Goal: Task Accomplishment & Management: Complete application form

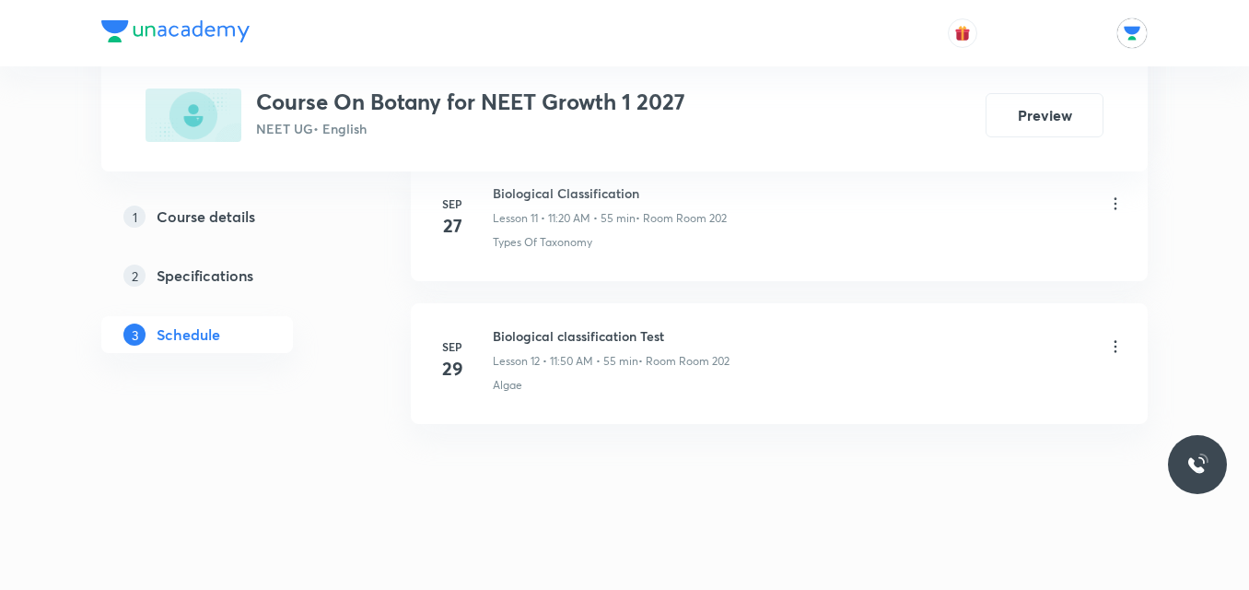
scroll to position [2601, 0]
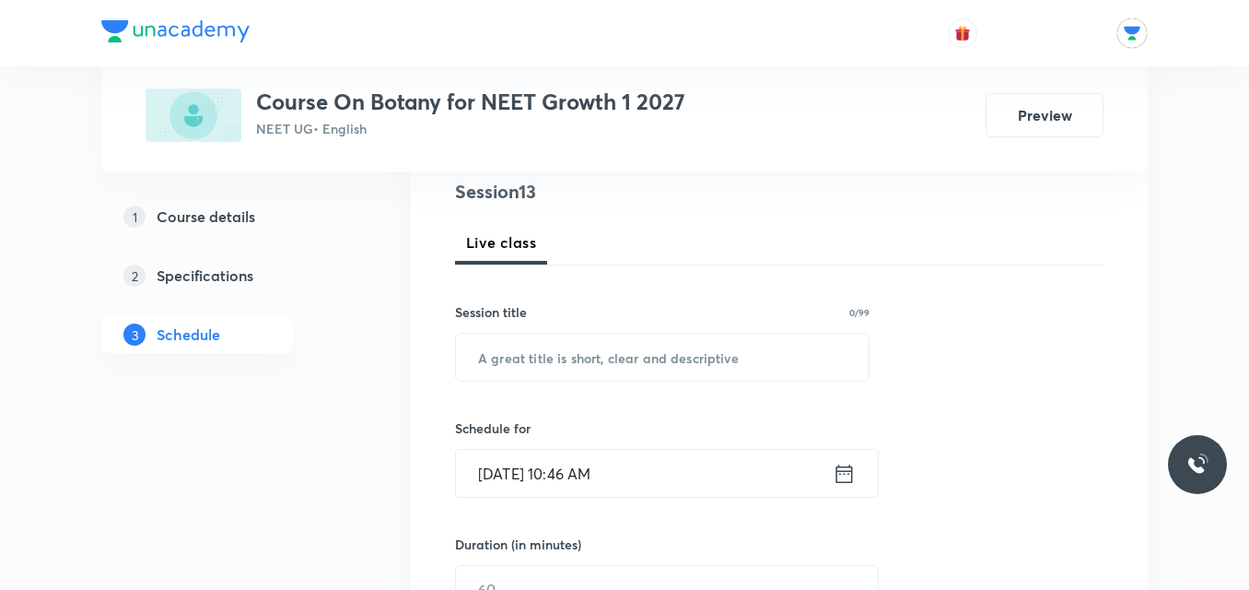
scroll to position [223, 0]
click at [600, 358] on input "text" at bounding box center [662, 354] width 413 height 47
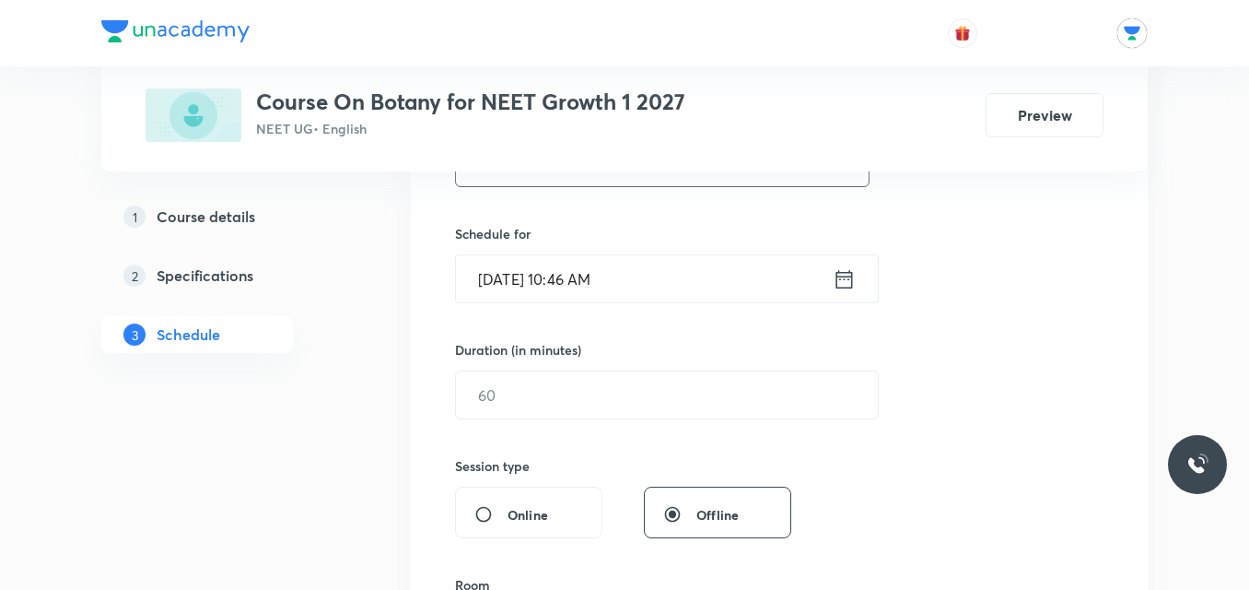
scroll to position [430, 0]
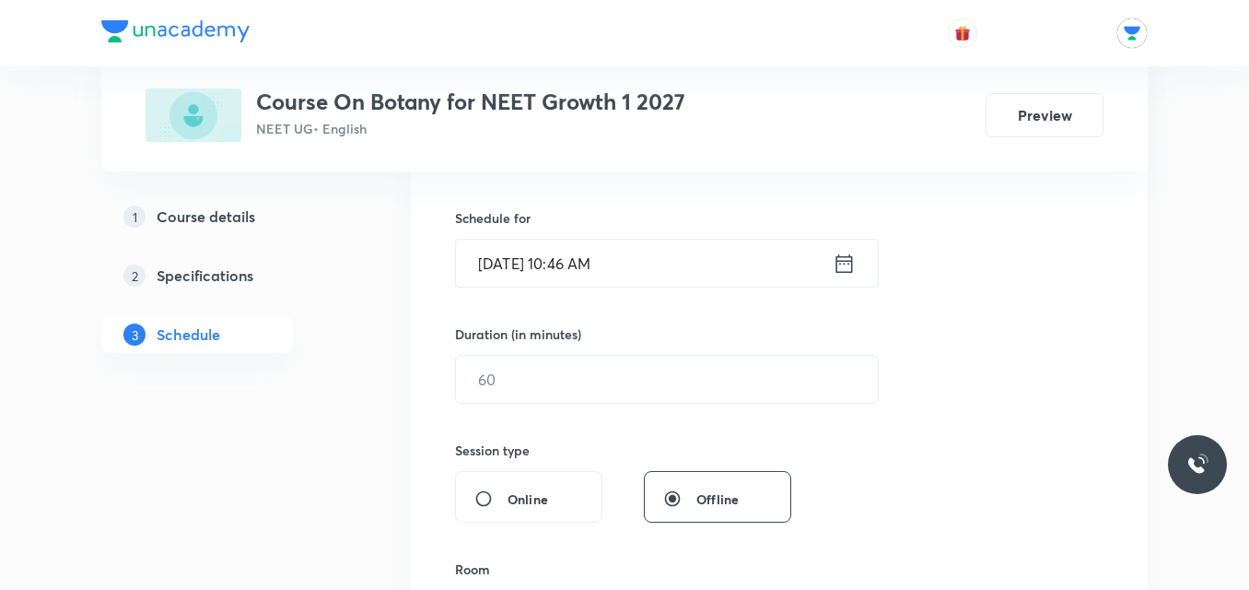
type input "BOTANY"
click at [847, 256] on icon at bounding box center [844, 262] width 17 height 18
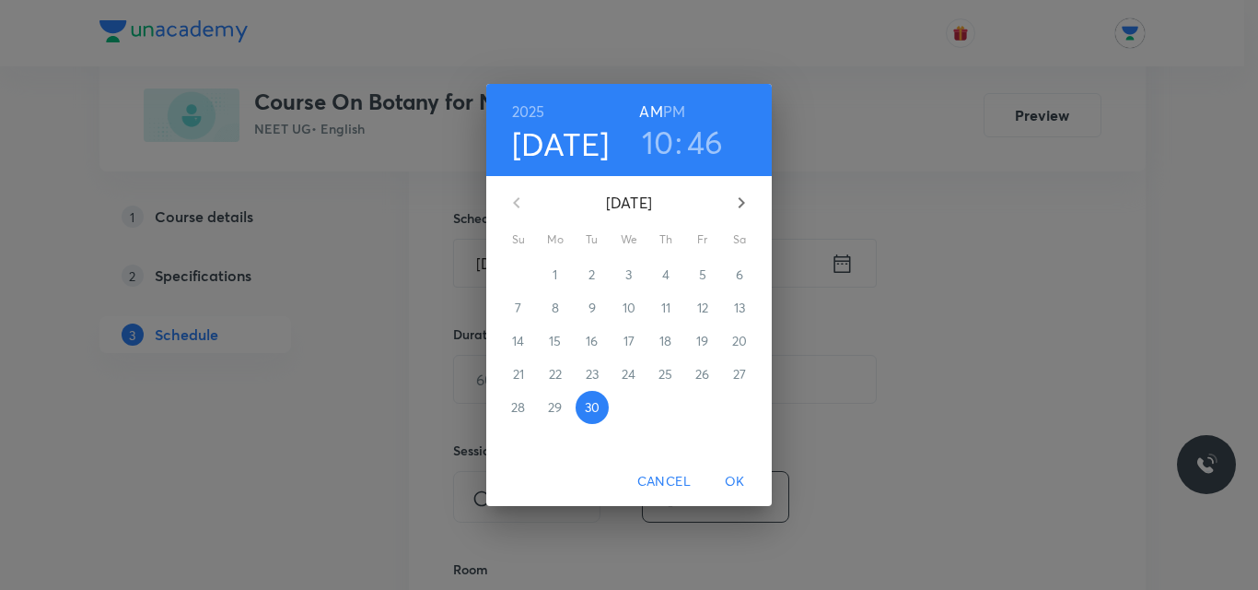
click at [666, 144] on h3 "10" at bounding box center [658, 142] width 32 height 39
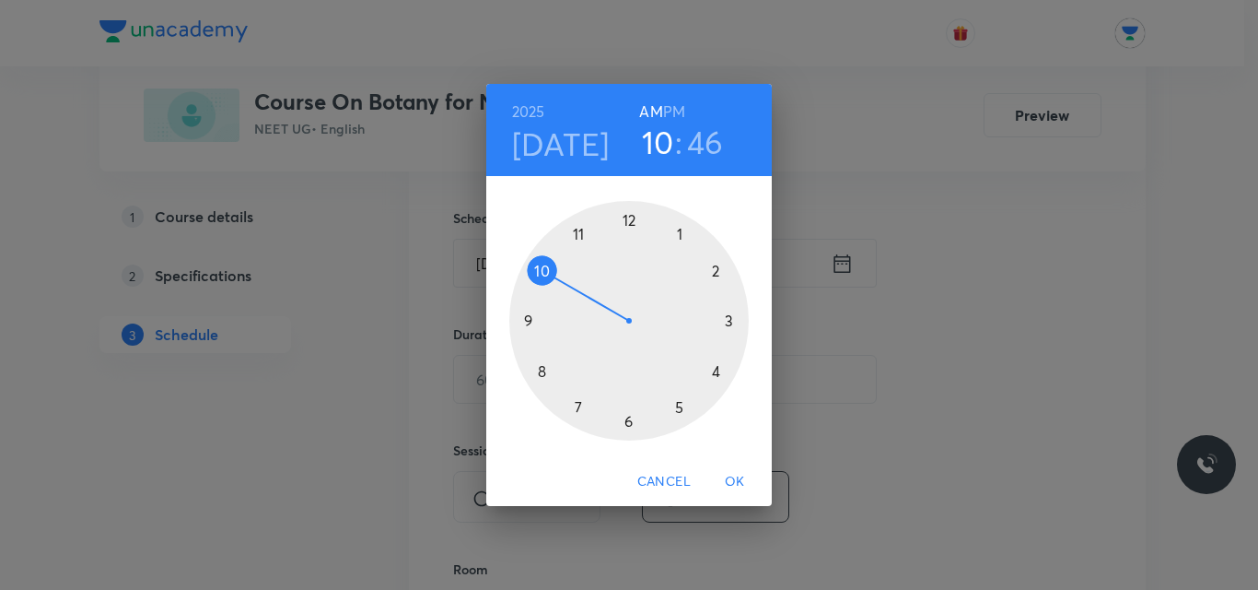
click at [579, 232] on div at bounding box center [629, 321] width 240 height 240
click at [544, 268] on div at bounding box center [629, 321] width 240 height 240
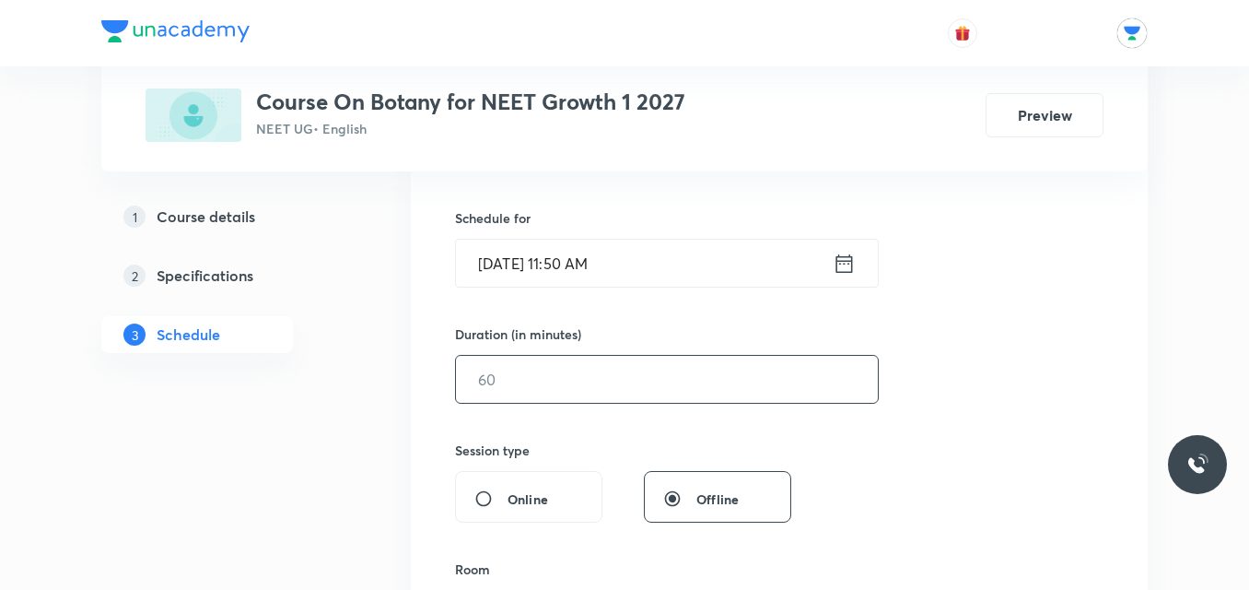
click at [538, 381] on input "text" at bounding box center [667, 379] width 422 height 47
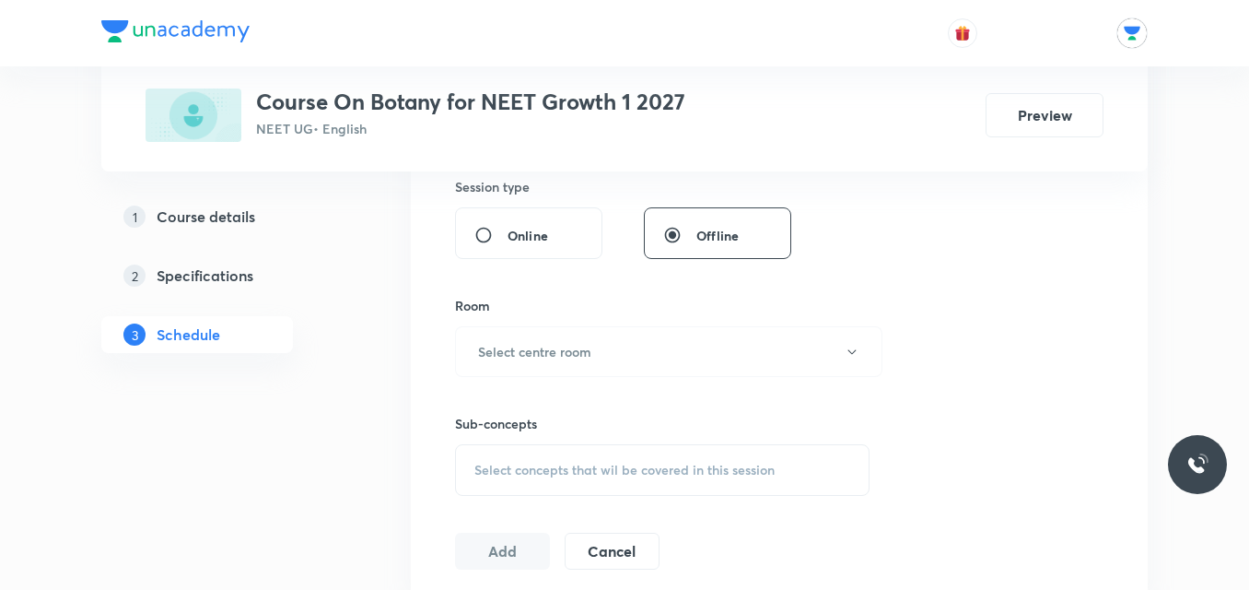
scroll to position [695, 0]
type input "55"
click at [625, 359] on button "Select centre room" at bounding box center [668, 350] width 427 height 51
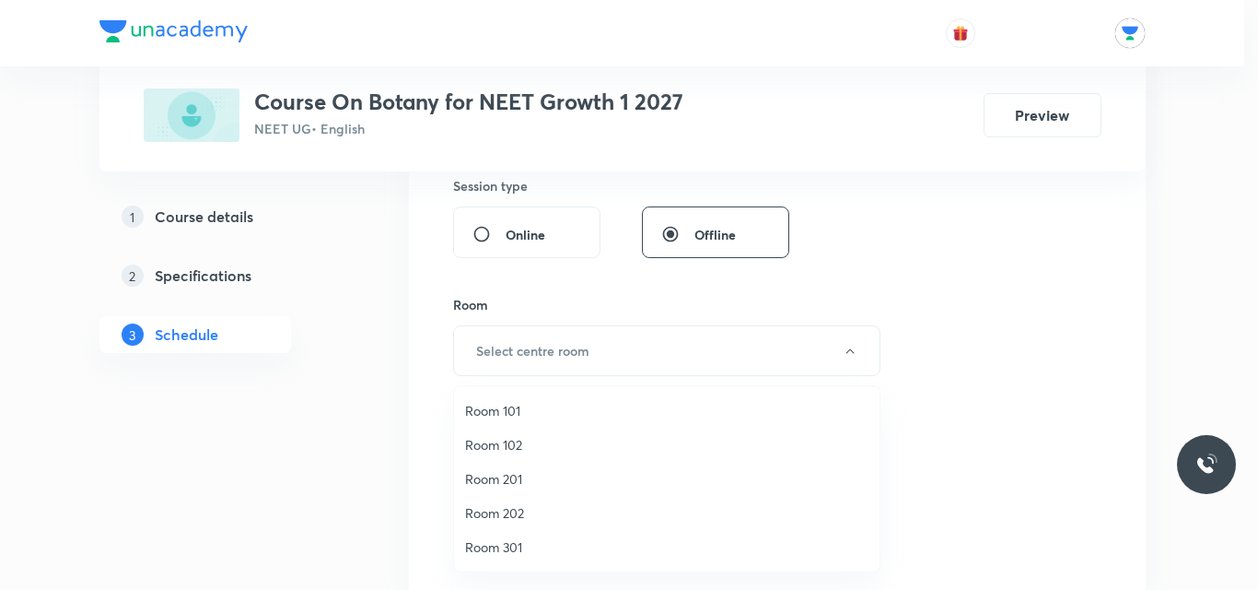
click at [509, 510] on span "Room 202" at bounding box center [666, 512] width 403 height 19
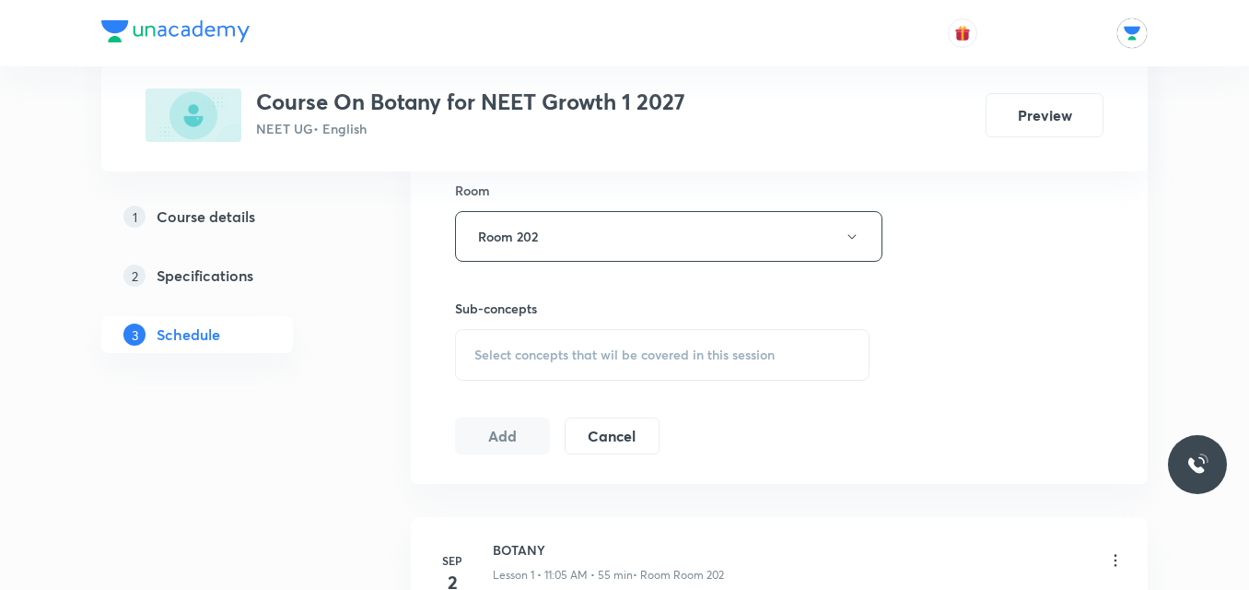
scroll to position [852, 0]
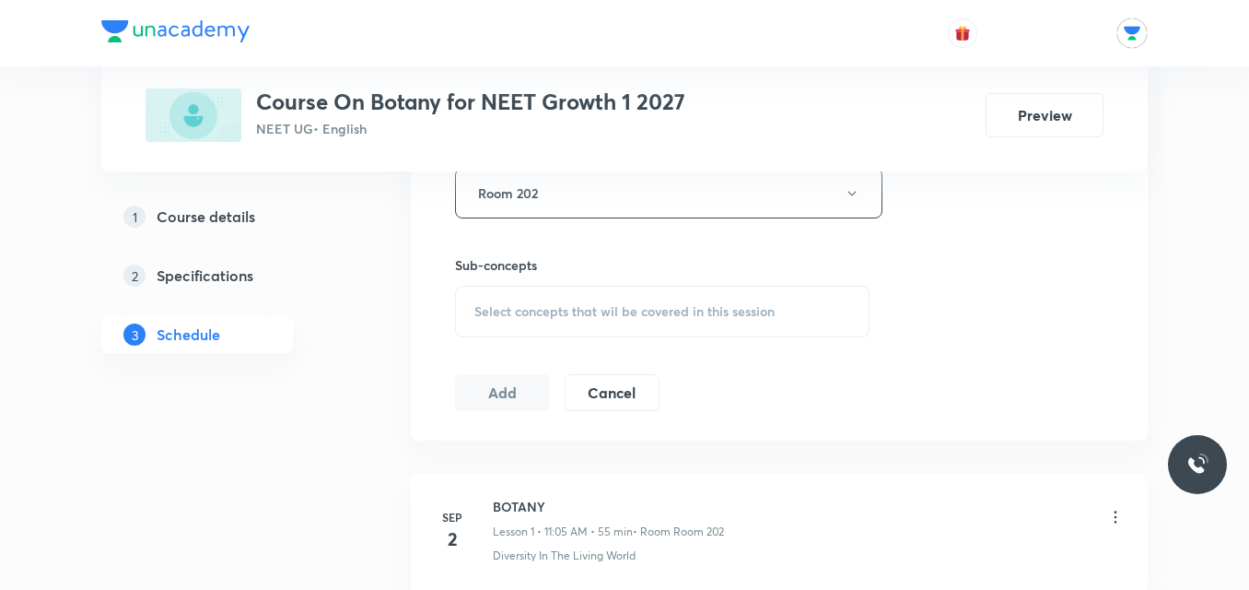
click at [815, 313] on div "Select concepts that wil be covered in this session" at bounding box center [662, 312] width 415 height 52
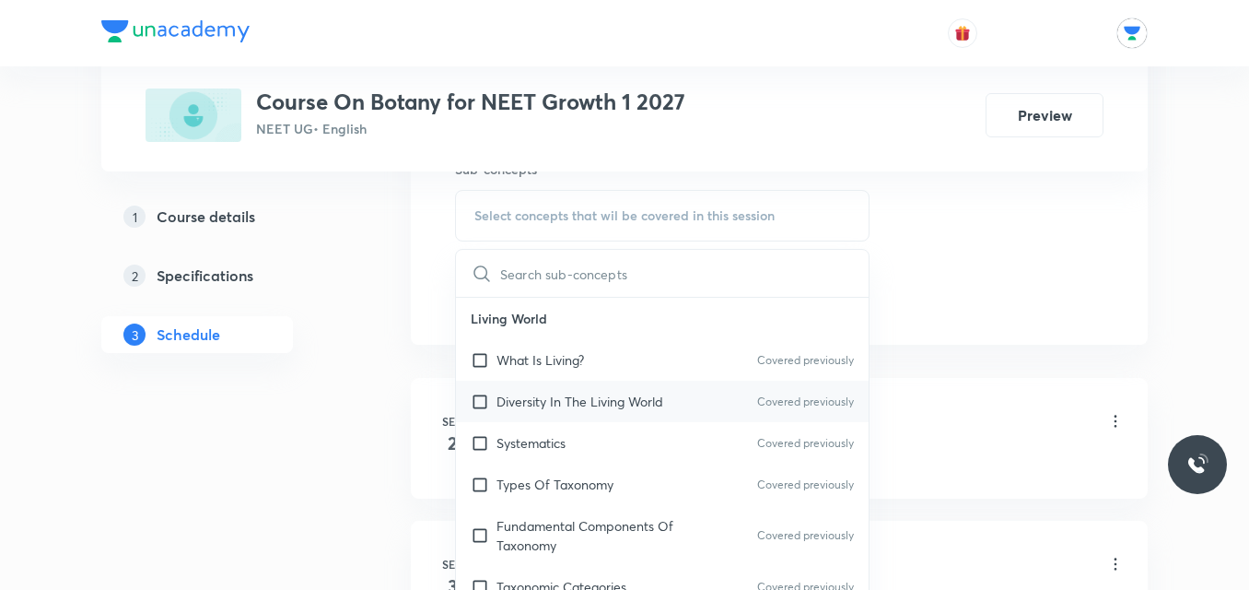
scroll to position [951, 0]
click at [630, 411] on div "Diversity In The Living World Covered previously" at bounding box center [662, 398] width 413 height 41
checkbox input "true"
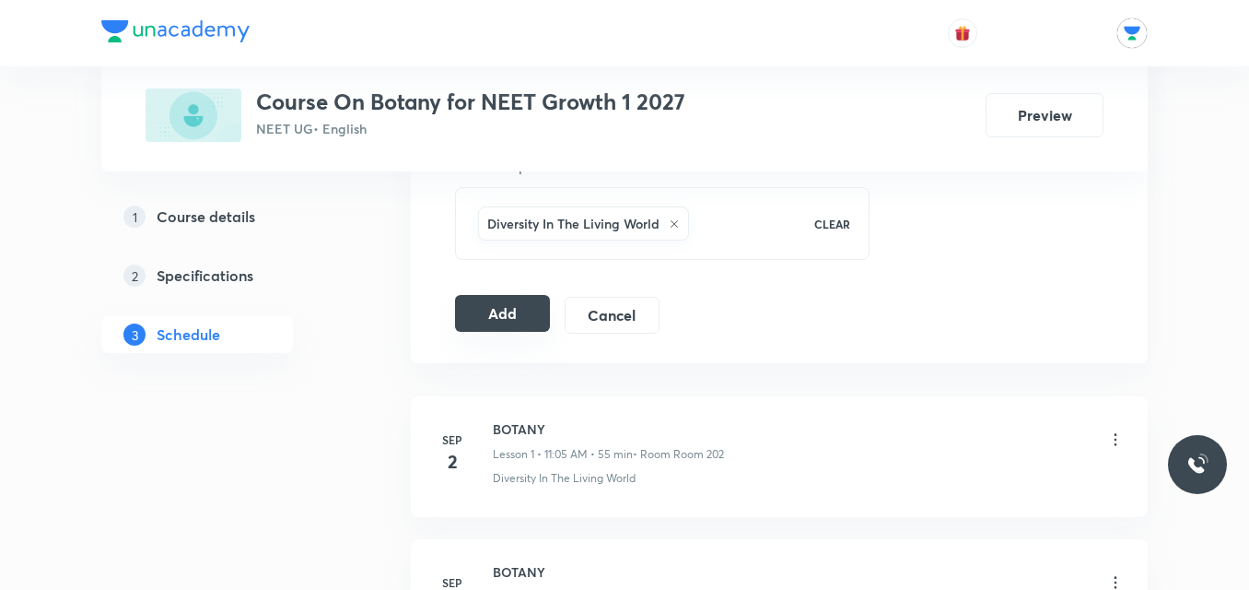
click at [536, 310] on button "Add" at bounding box center [502, 313] width 95 height 37
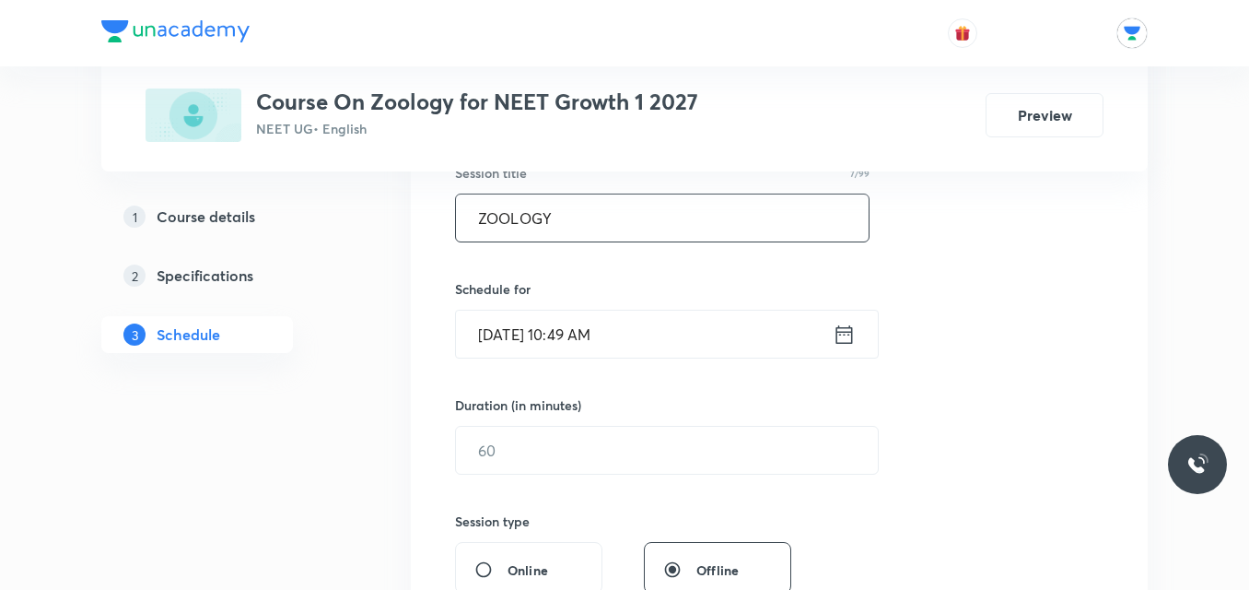
type input "ZOOLOGY"
click at [842, 339] on icon at bounding box center [844, 335] width 23 height 26
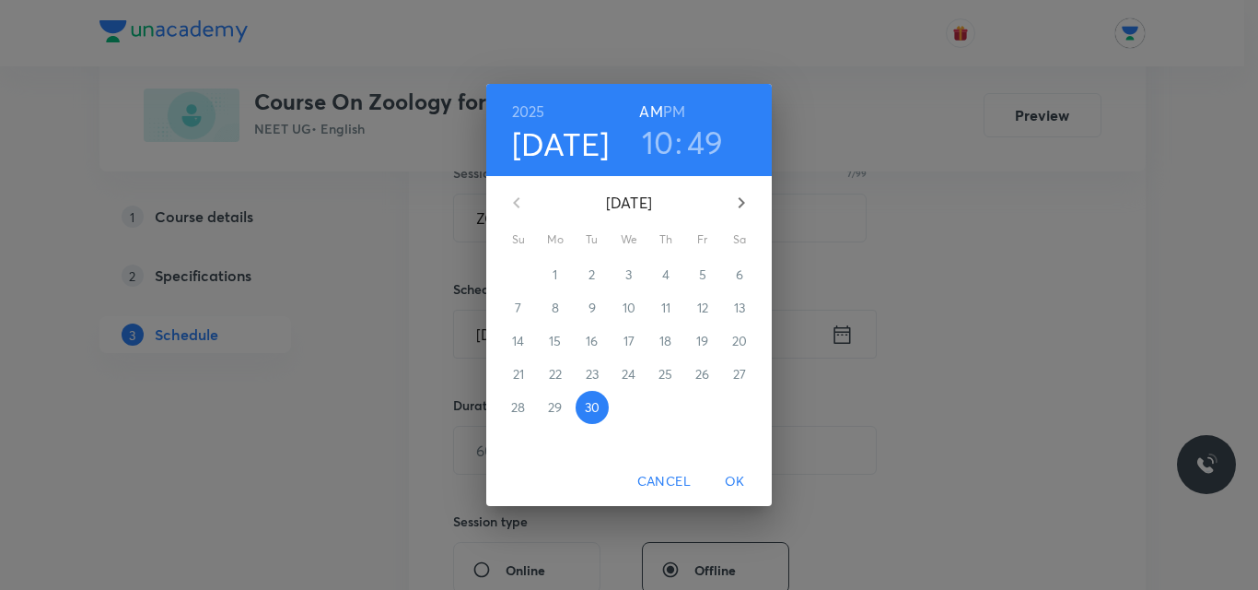
click at [707, 146] on h3 "49" at bounding box center [705, 142] width 37 height 39
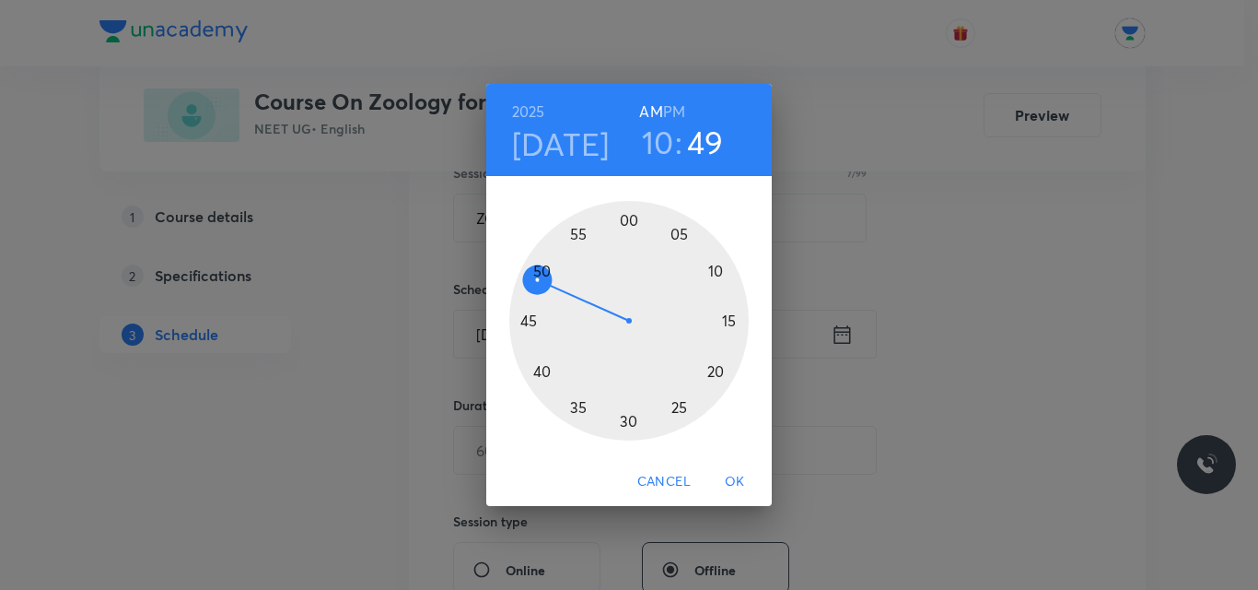
click at [542, 263] on div at bounding box center [629, 321] width 240 height 240
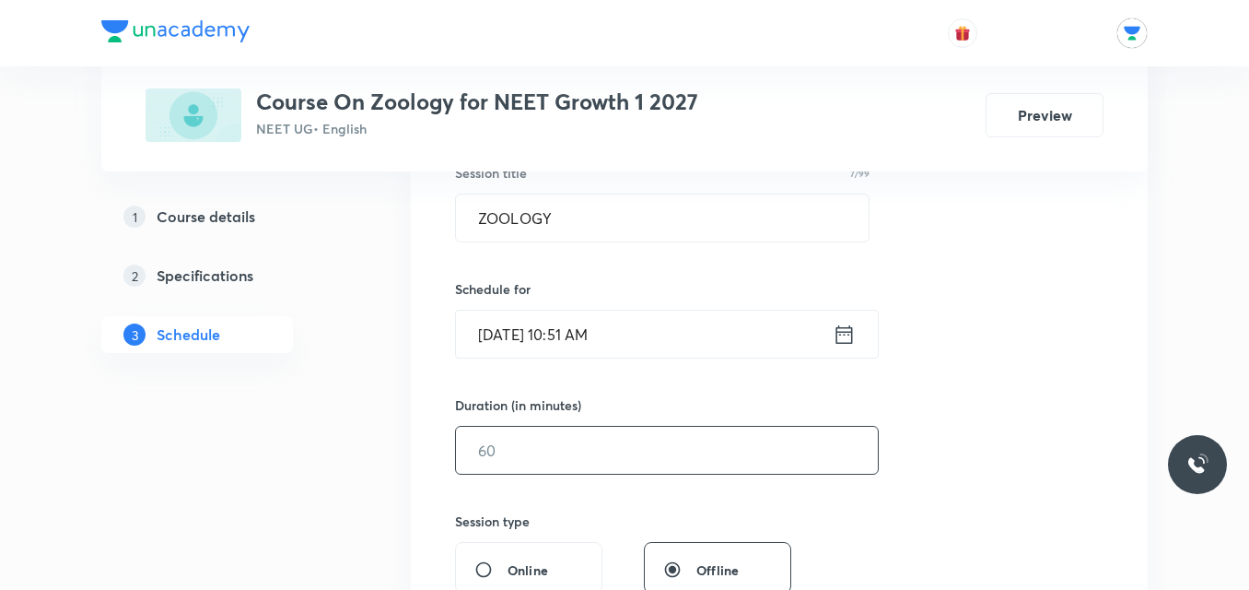
click at [608, 438] on input "text" at bounding box center [667, 450] width 422 height 47
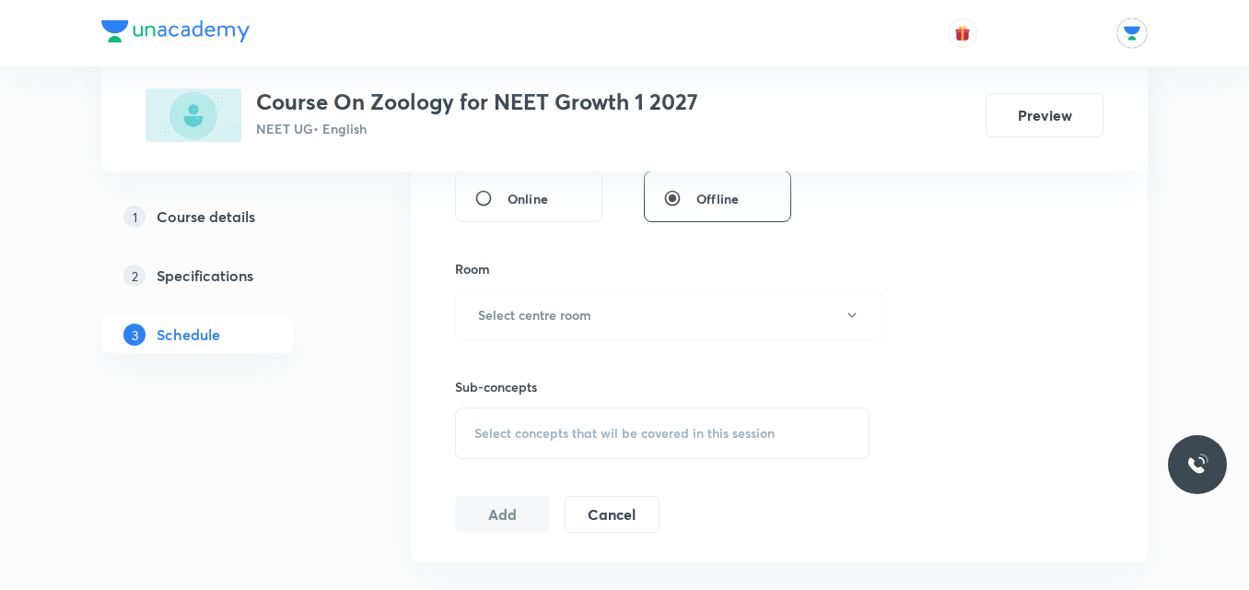
scroll to position [731, 0]
type input "55"
click at [691, 329] on button "Select centre room" at bounding box center [668, 313] width 427 height 51
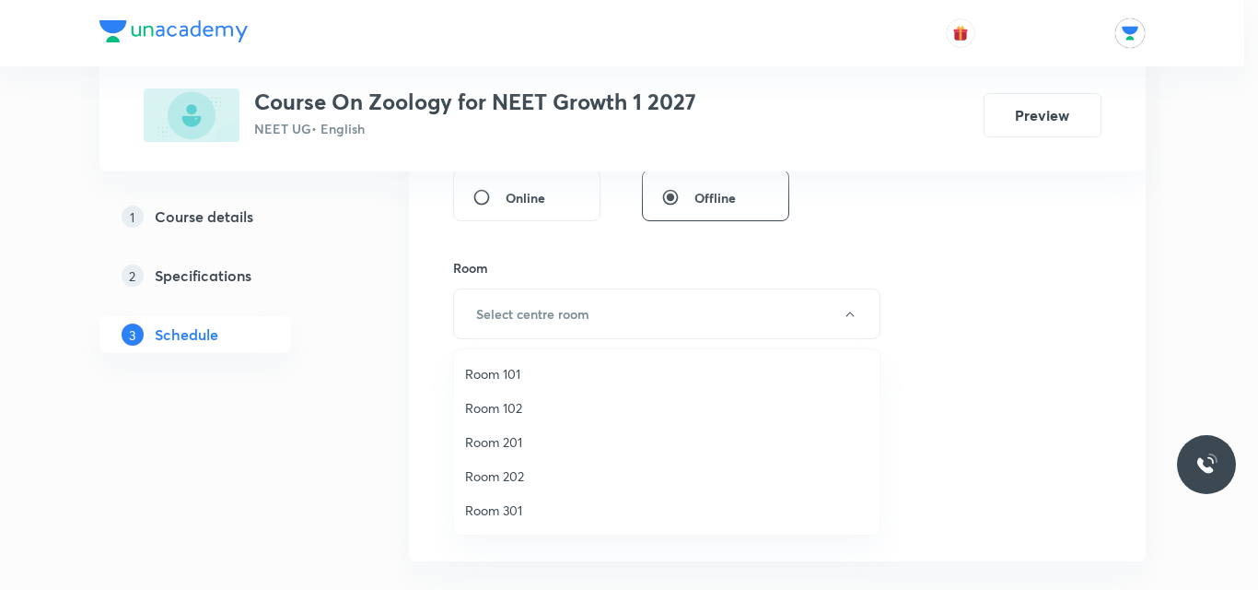
click at [522, 468] on span "Room 202" at bounding box center [666, 475] width 403 height 19
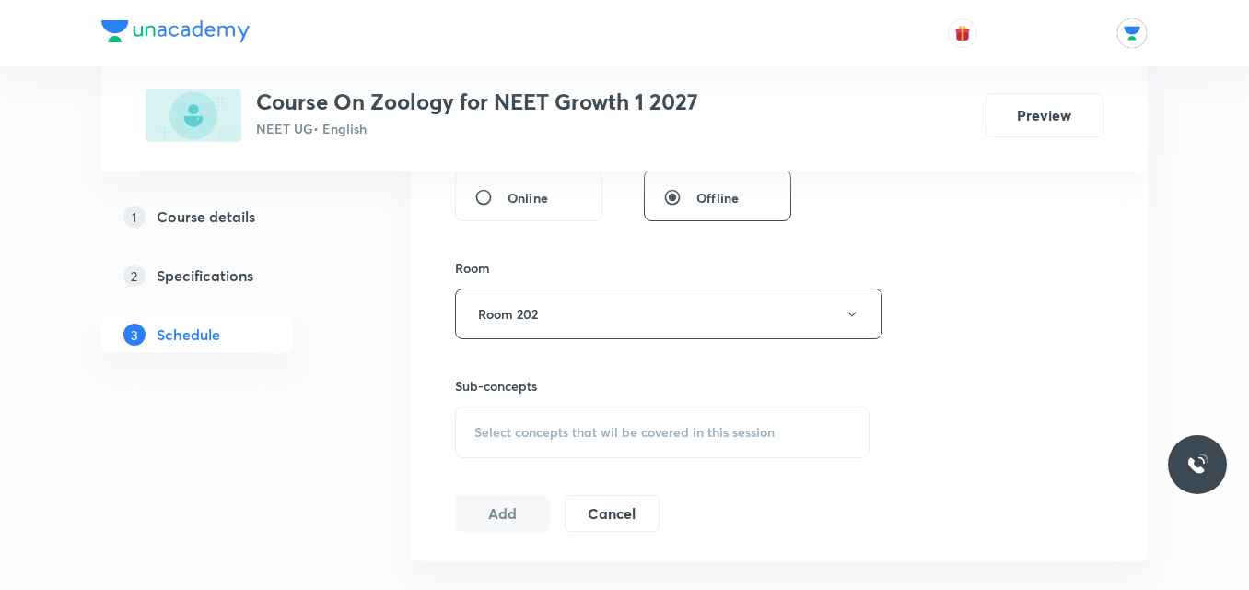
click at [661, 421] on div "Select concepts that wil be covered in this session" at bounding box center [662, 432] width 415 height 52
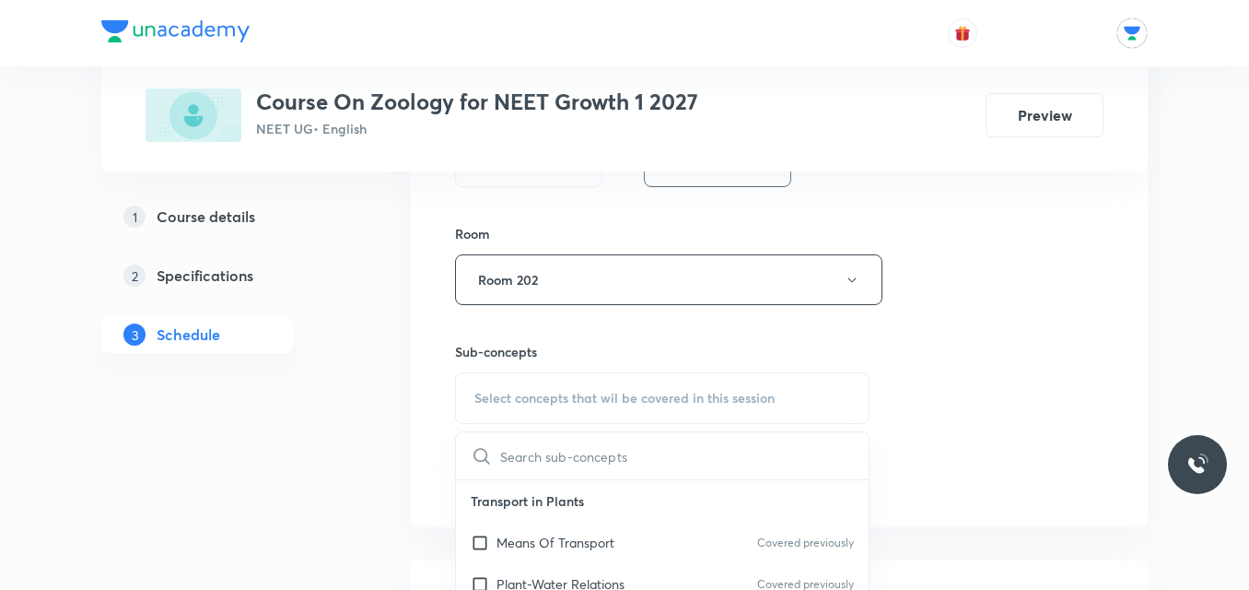
scroll to position [861, 0]
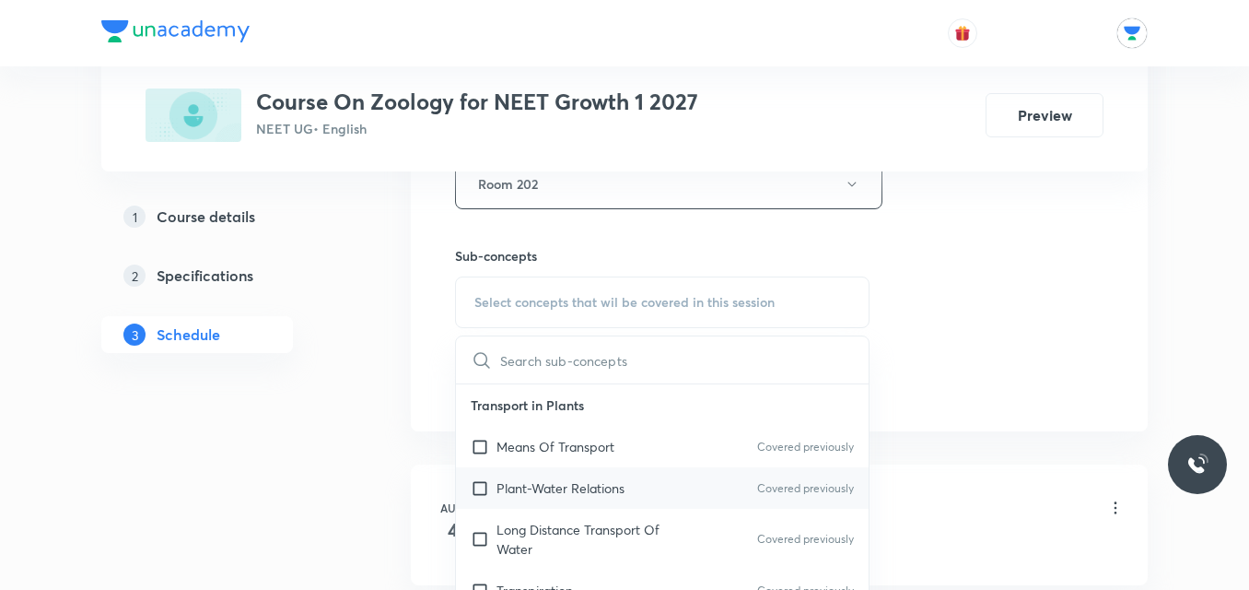
click at [591, 481] on p "Plant-Water Relations" at bounding box center [561, 487] width 128 height 19
checkbox input "true"
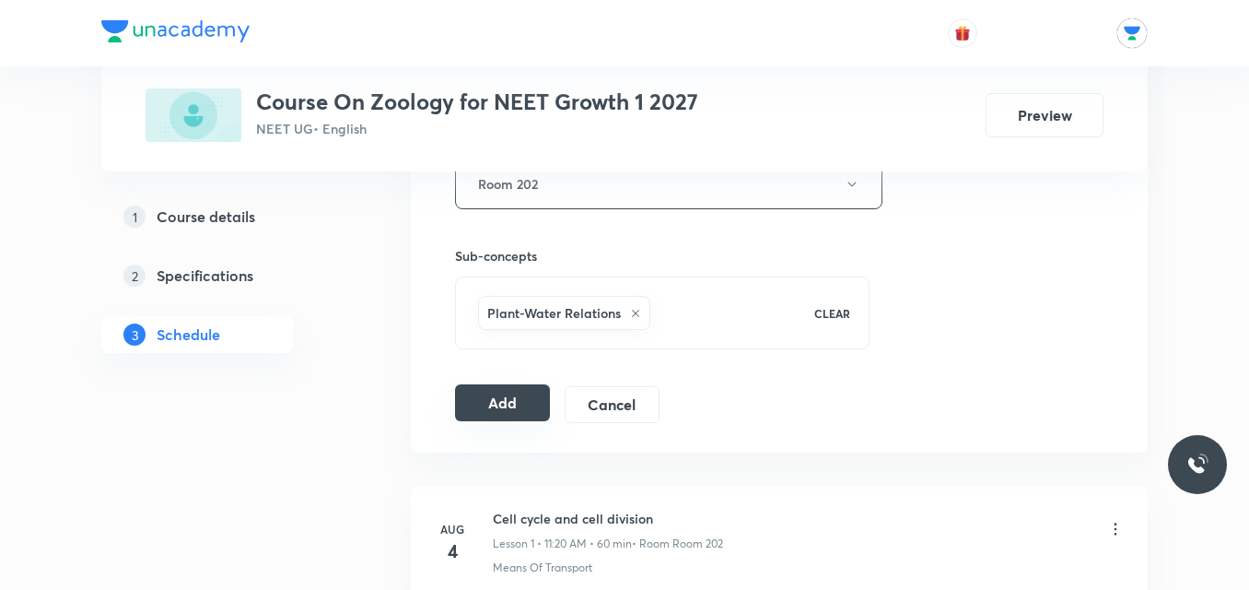
click at [485, 403] on button "Add" at bounding box center [502, 402] width 95 height 37
